Goal: Information Seeking & Learning: Find specific fact

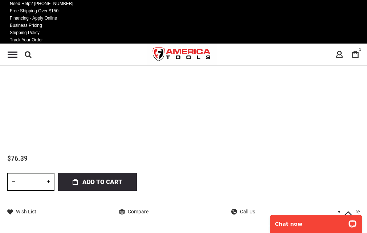
scroll to position [399, 0]
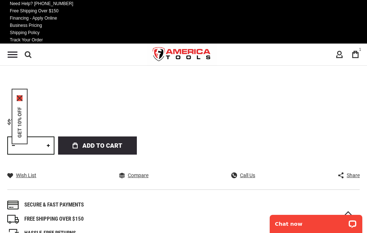
click at [18, 99] on icon "close icon" at bounding box center [20, 98] width 6 height 6
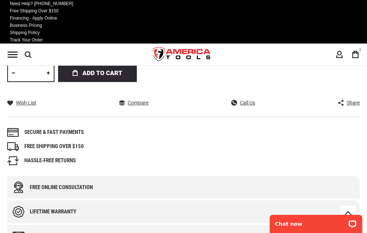
scroll to position [363, 0]
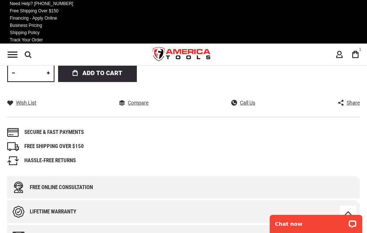
scroll to position [399, 0]
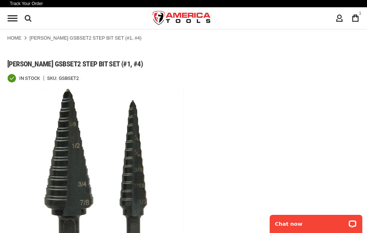
scroll to position [0, 0]
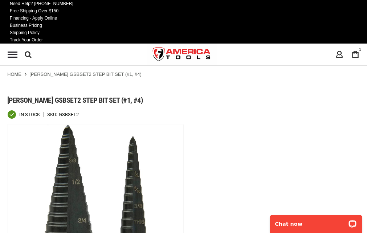
click at [143, 96] on span "[PERSON_NAME] gsbset2 step bit set (#1, #4)" at bounding box center [74, 100] width 135 height 9
copy span "gsbset2"
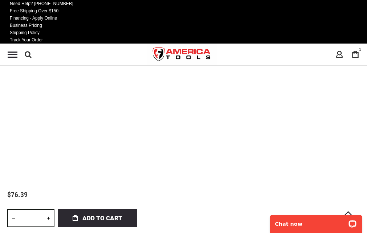
scroll to position [399, 0]
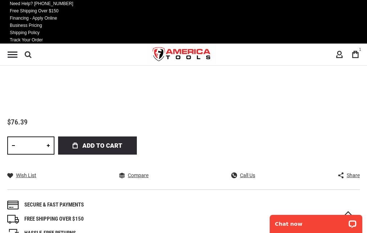
drag, startPoint x: 24, startPoint y: 91, endPoint x: 131, endPoint y: 125, distance: 112.2
drag, startPoint x: 21, startPoint y: 89, endPoint x: 163, endPoint y: 137, distance: 149.6
copy ul "Type : Multi-hole Step Bit Set Application : Cuts mild steel, aluminum, brass, …"
